Goal: Find specific page/section: Find specific page/section

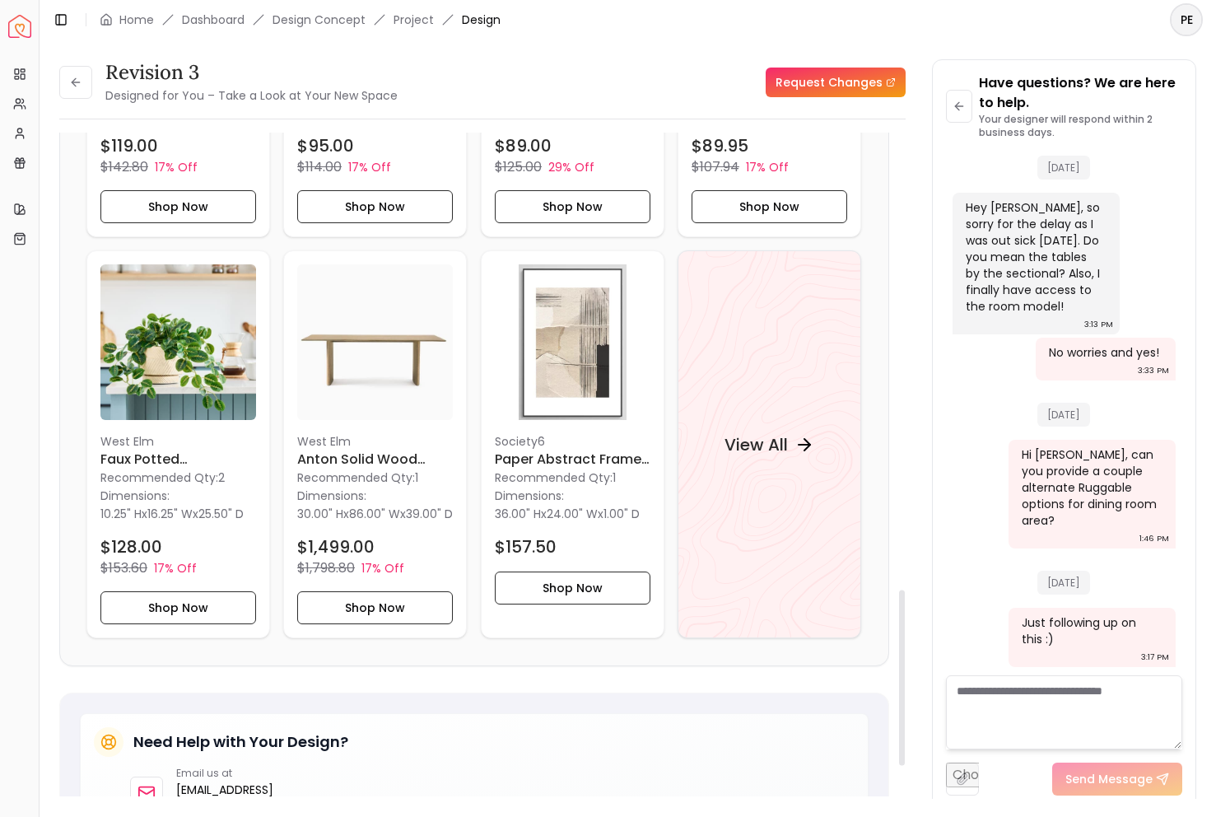
scroll to position [1332, 0]
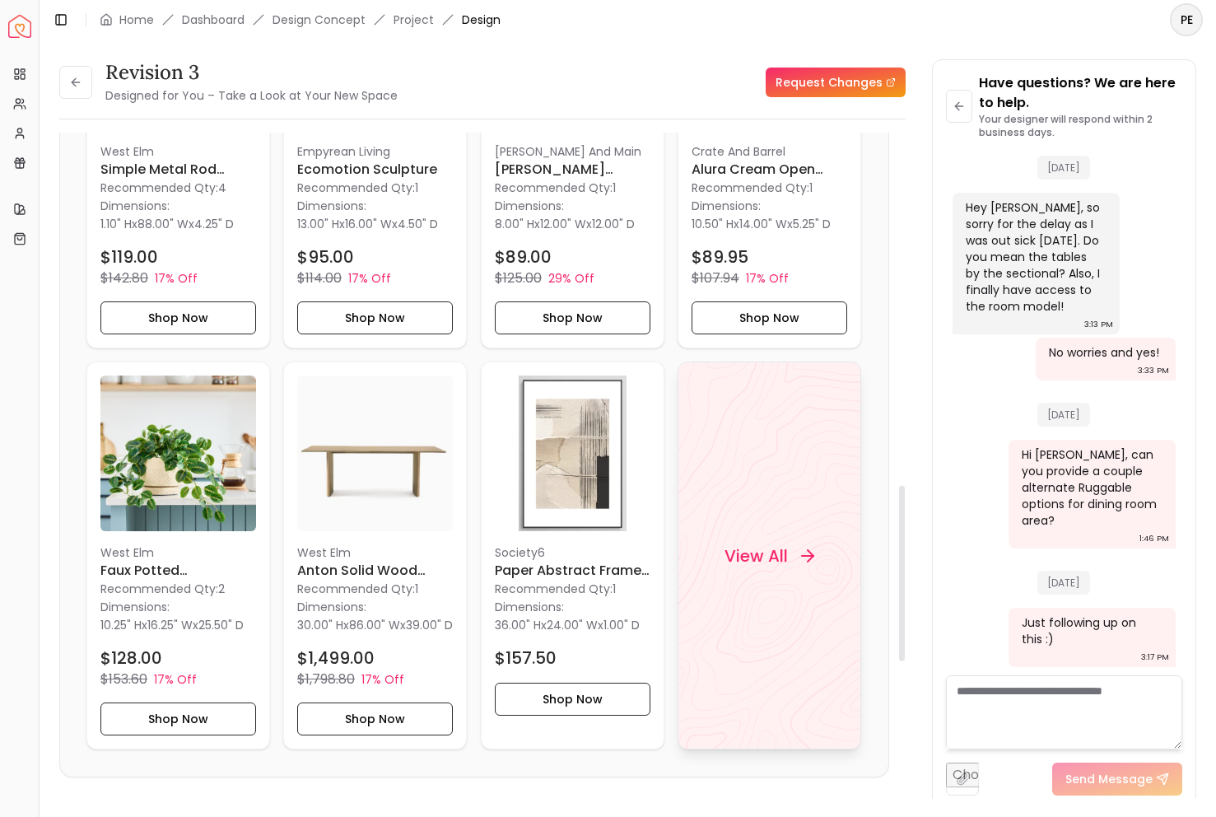
click at [796, 449] on div "View All" at bounding box center [770, 555] width 184 height 388
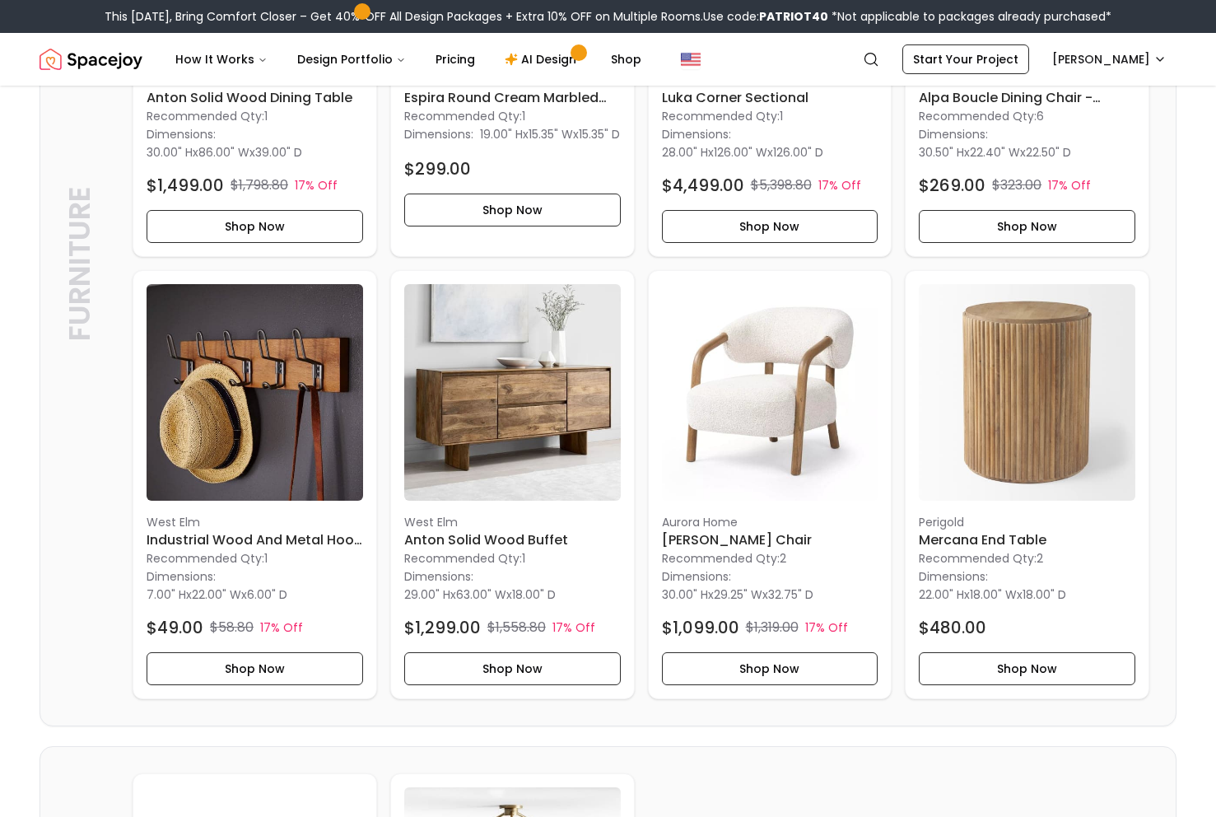
scroll to position [3556, 0]
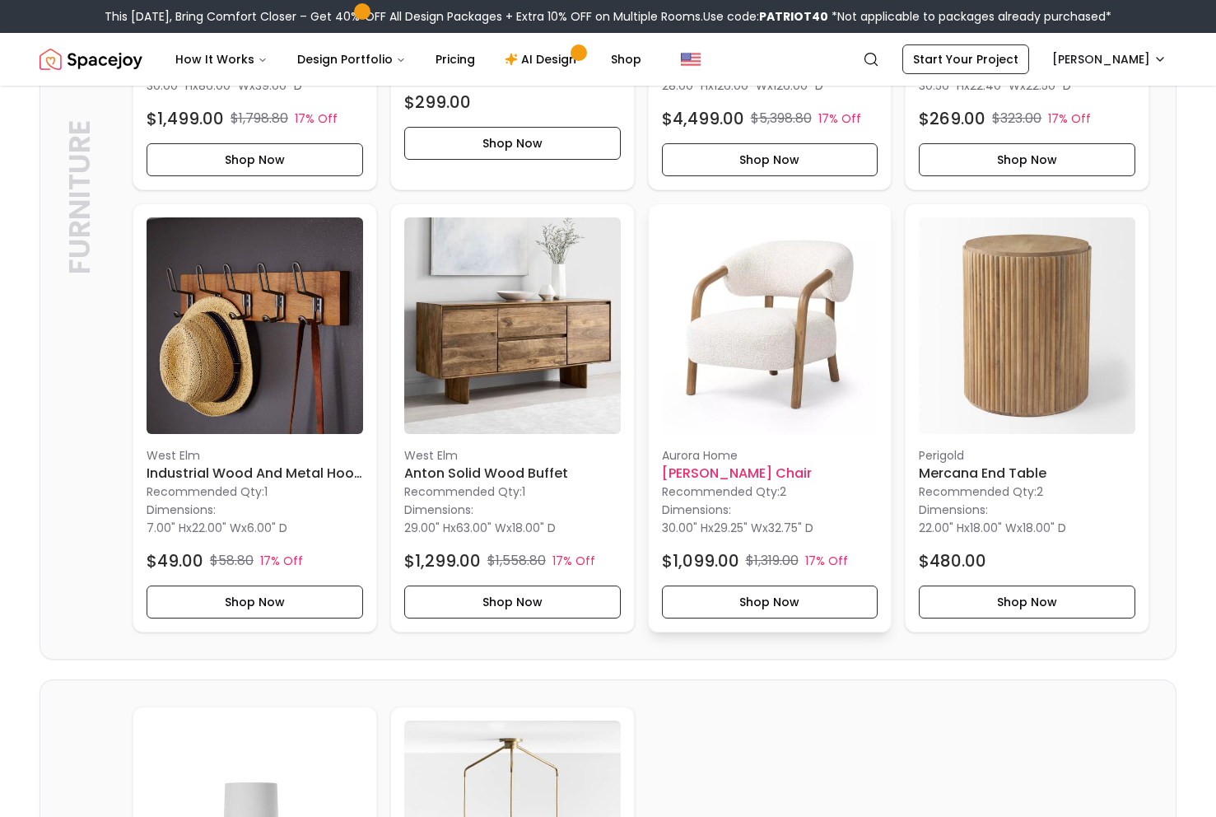
click at [789, 412] on img at bounding box center [770, 325] width 217 height 217
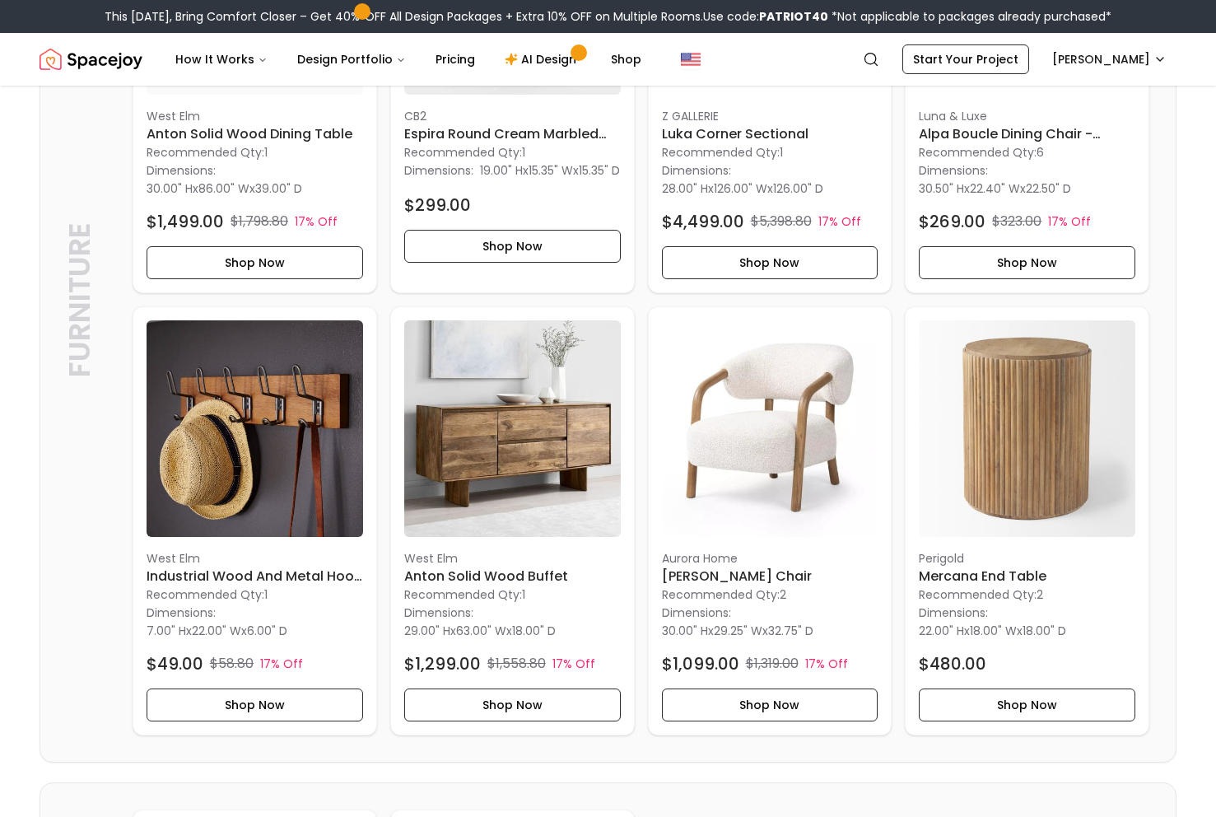
scroll to position [3495, 0]
